Goal: Browse casually: Explore the website without a specific task or goal

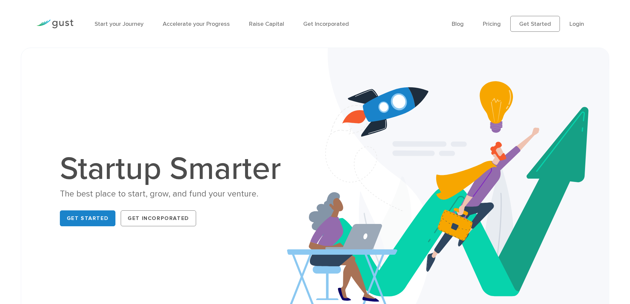
click at [242, 226] on div "Get Started Get Incorporated" at bounding box center [174, 218] width 228 height 21
click at [239, 252] on div "Startup Smarter The best place to start, grow, and fund your venture. Get Start…" at bounding box center [315, 190] width 565 height 253
click at [295, 142] on img at bounding box center [448, 191] width 322 height 286
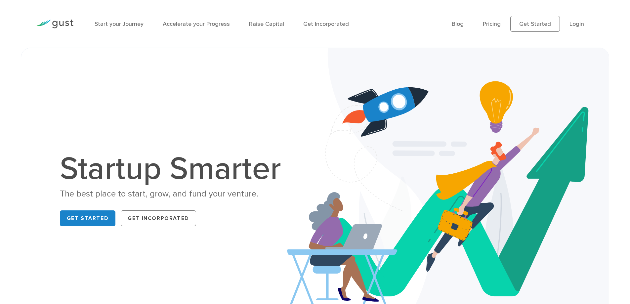
click at [295, 142] on img at bounding box center [448, 191] width 322 height 286
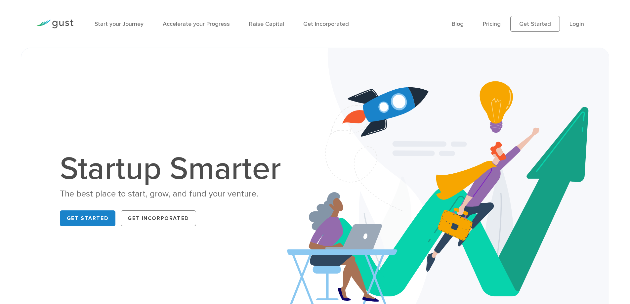
click at [295, 142] on img at bounding box center [448, 191] width 322 height 286
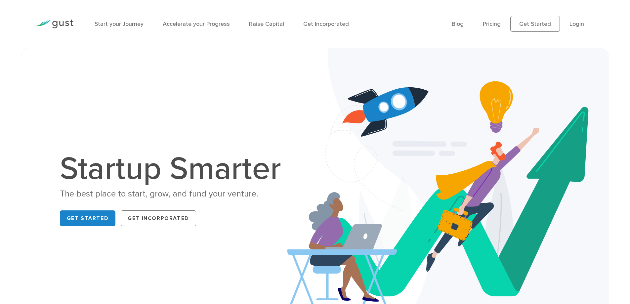
click at [213, 270] on div "Startup Smarter The best place to start, grow, and fund your venture. Get Start…" at bounding box center [315, 190] width 565 height 253
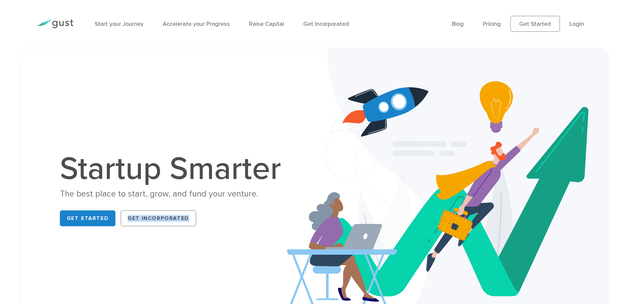
click at [213, 270] on div "Startup Smarter The best place to start, grow, and fund your venture. Get Start…" at bounding box center [315, 190] width 565 height 253
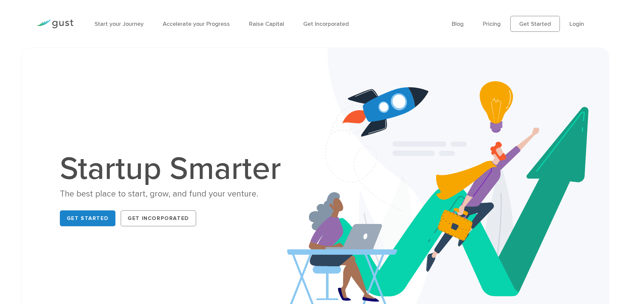
drag, startPoint x: 213, startPoint y: 270, endPoint x: 184, endPoint y: 273, distance: 28.5
click at [184, 273] on div "Startup Smarter The best place to start, grow, and fund your venture. Get Start…" at bounding box center [315, 190] width 565 height 253
click at [209, 263] on div "Startup Smarter The best place to start, grow, and fund your venture. Get Start…" at bounding box center [315, 190] width 565 height 253
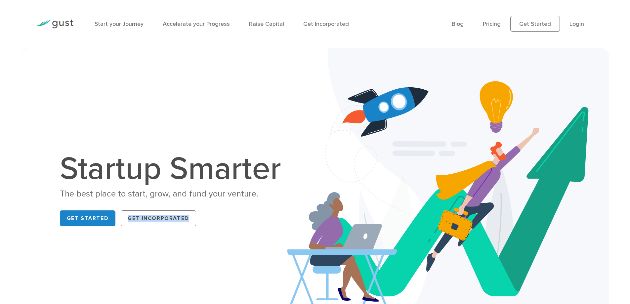
drag, startPoint x: 217, startPoint y: 258, endPoint x: 214, endPoint y: 258, distance: 4.0
click at [217, 258] on div "Startup Smarter The best place to start, grow, and fund your venture. Get Start…" at bounding box center [315, 190] width 565 height 253
